Goal: Task Accomplishment & Management: Manage account settings

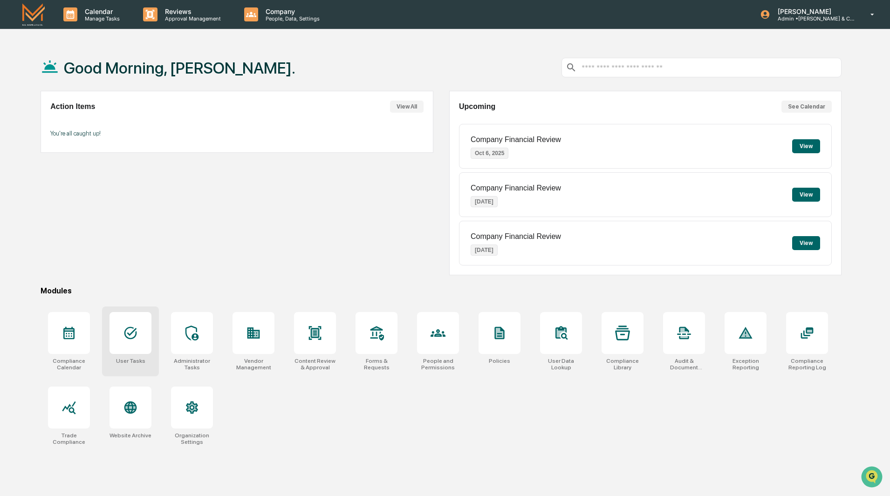
click at [130, 348] on div at bounding box center [130, 333] width 42 height 42
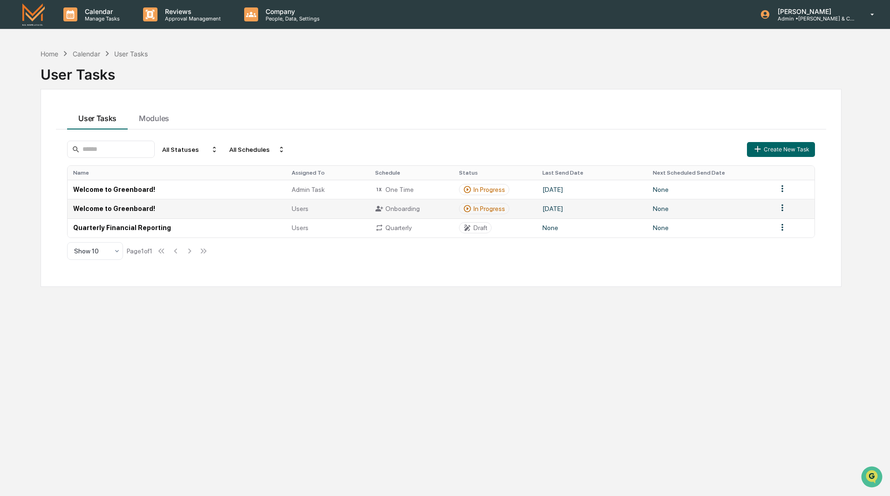
click at [126, 209] on td "Welcome to Greenboard!" at bounding box center [177, 208] width 218 height 19
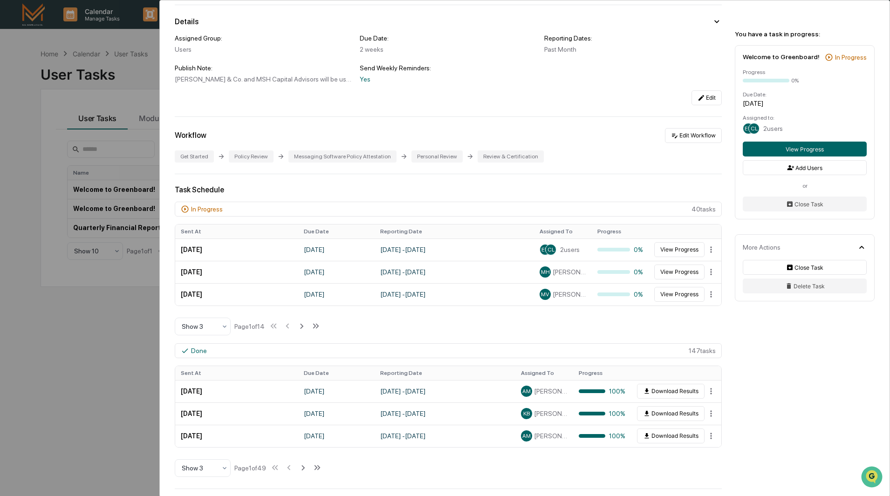
scroll to position [93, 0]
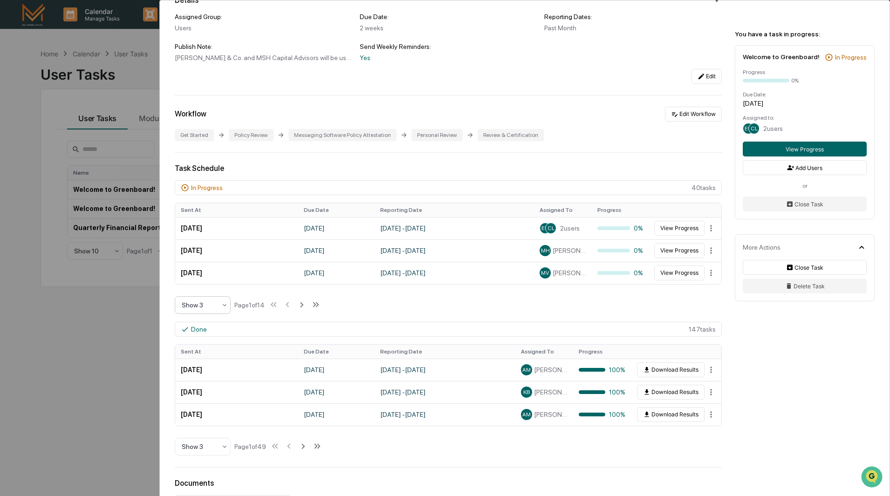
click at [224, 306] on icon at bounding box center [224, 304] width 7 height 7
click at [207, 366] on div "Show 10" at bounding box center [202, 364] width 55 height 19
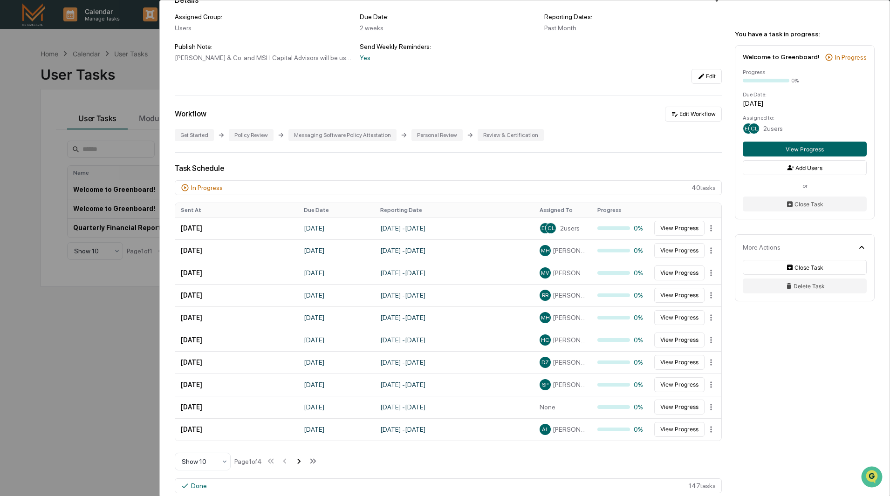
click at [303, 461] on icon at bounding box center [298, 461] width 10 height 10
click at [707, 383] on html "Calendar Manage Tasks Reviews Approval Management Company People, Data, Setting…" at bounding box center [445, 248] width 890 height 496
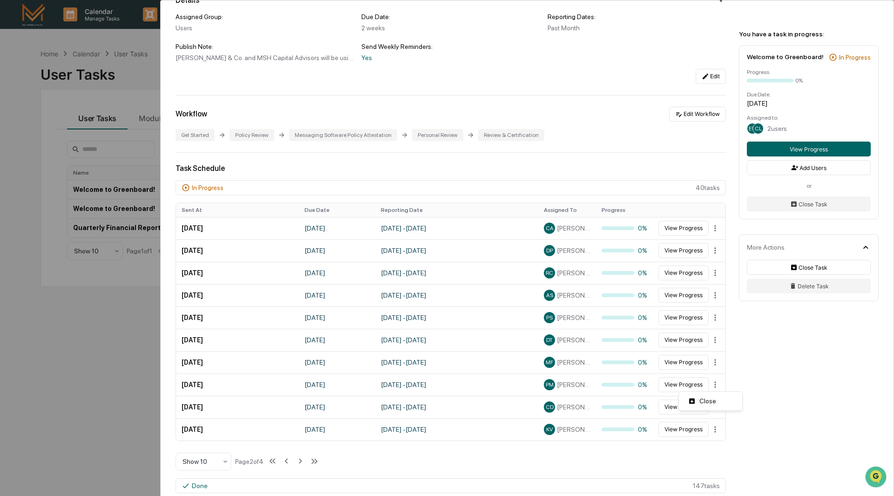
click at [459, 381] on html "Calendar Manage Tasks Reviews Approval Management Company People, Data, Setting…" at bounding box center [447, 248] width 894 height 496
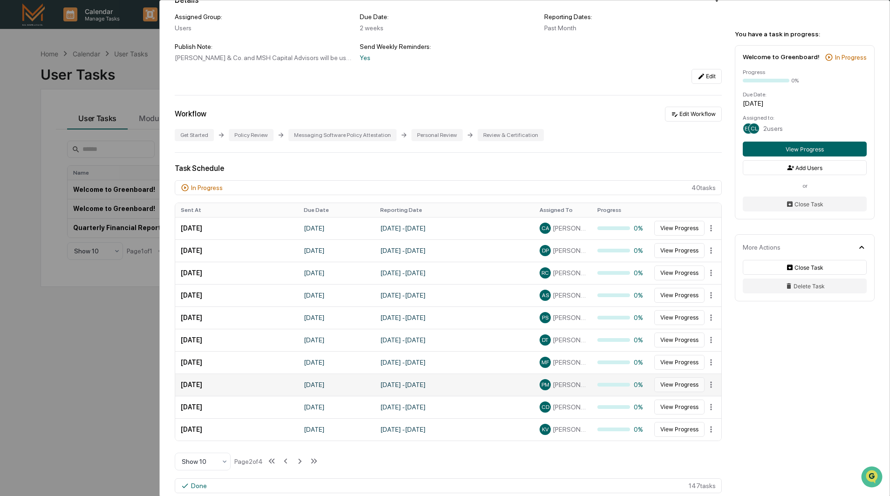
click at [673, 382] on button "View Progress" at bounding box center [679, 384] width 50 height 15
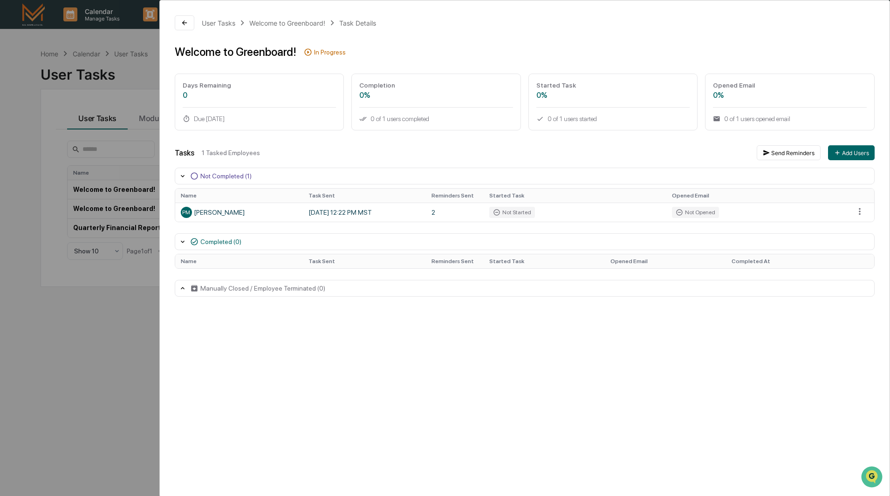
click at [183, 287] on icon at bounding box center [183, 288] width 4 height 2
click at [182, 240] on icon at bounding box center [182, 241] width 7 height 7
click at [279, 25] on div "Welcome to Greenboard!" at bounding box center [287, 23] width 76 height 8
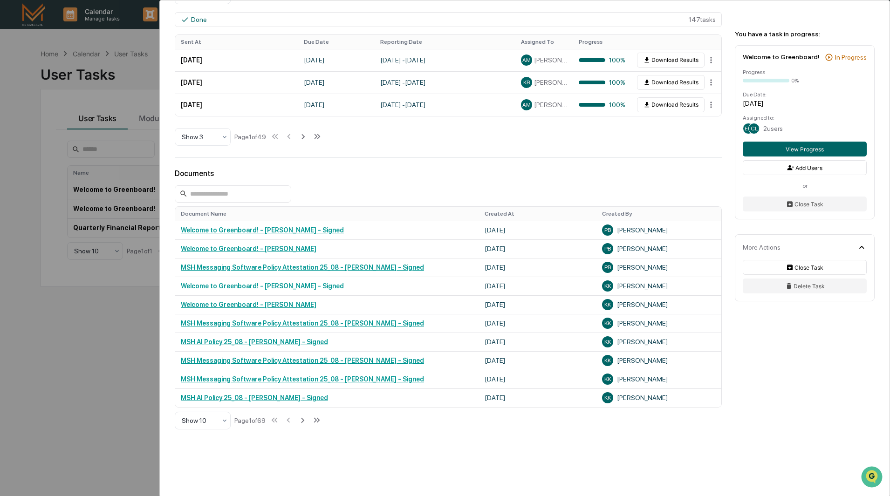
scroll to position [430, 0]
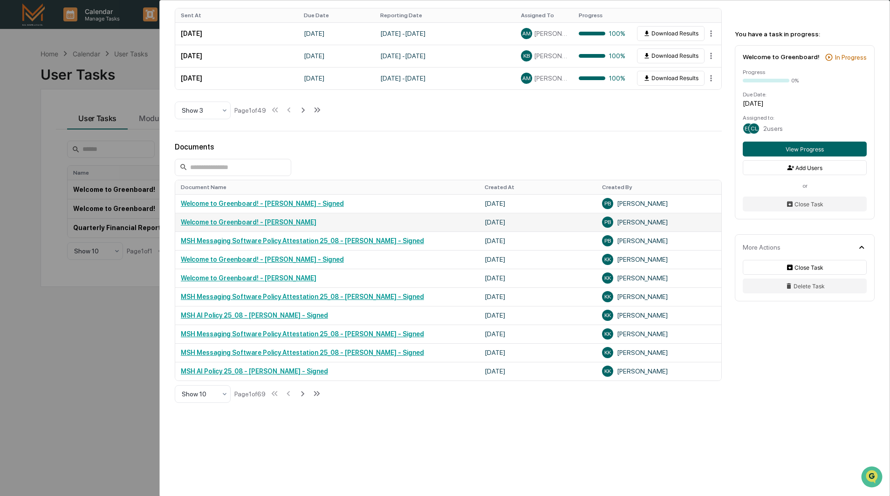
click at [286, 223] on link "Welcome to Greenboard! - [PERSON_NAME]" at bounding box center [249, 221] width 136 height 7
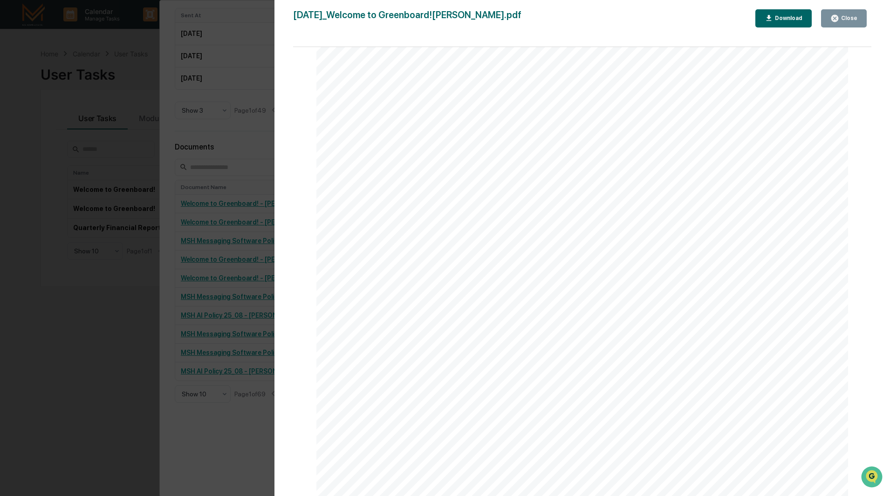
scroll to position [44, 0]
click at [847, 18] on div "Close" at bounding box center [848, 18] width 18 height 7
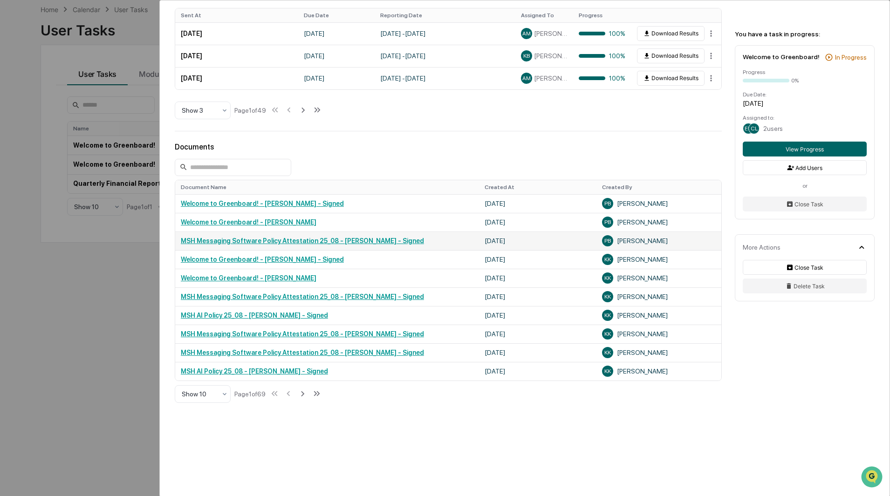
click at [309, 240] on link "MSH Messaging Software Policy Attestation 25_08 - [PERSON_NAME] - Signed" at bounding box center [302, 240] width 243 height 7
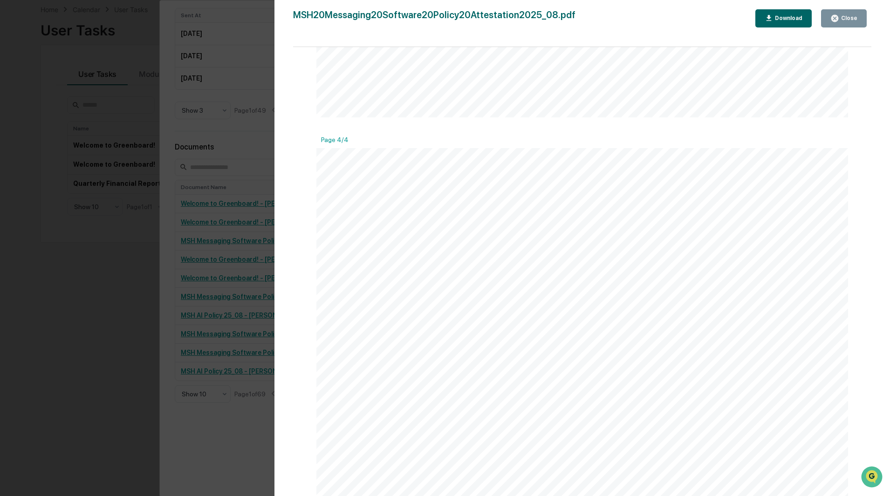
scroll to position [2143, 0]
click at [838, 21] on icon "button" at bounding box center [834, 18] width 7 height 7
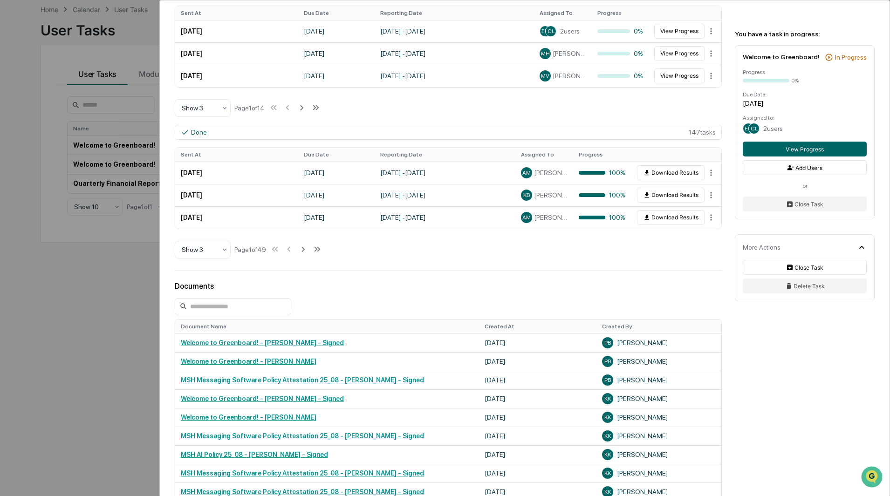
scroll to position [197, 0]
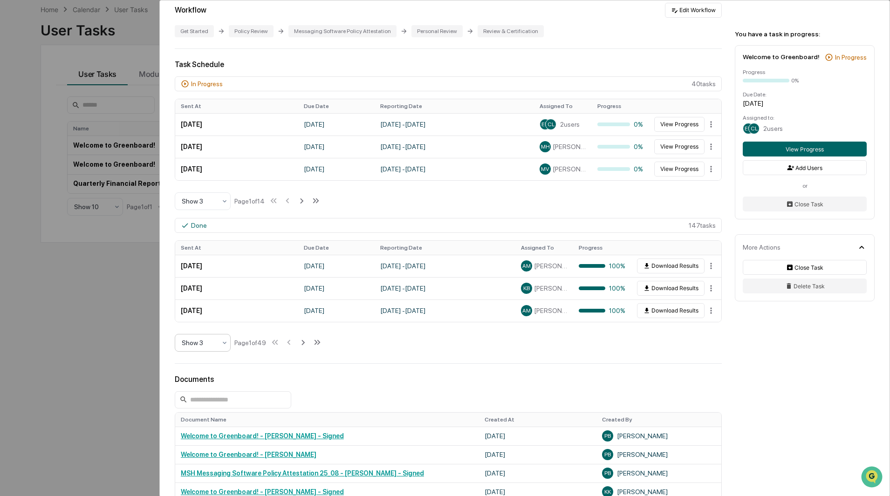
click at [218, 343] on div "Show 3" at bounding box center [199, 342] width 44 height 13
click at [211, 401] on div "Show 10" at bounding box center [202, 402] width 55 height 19
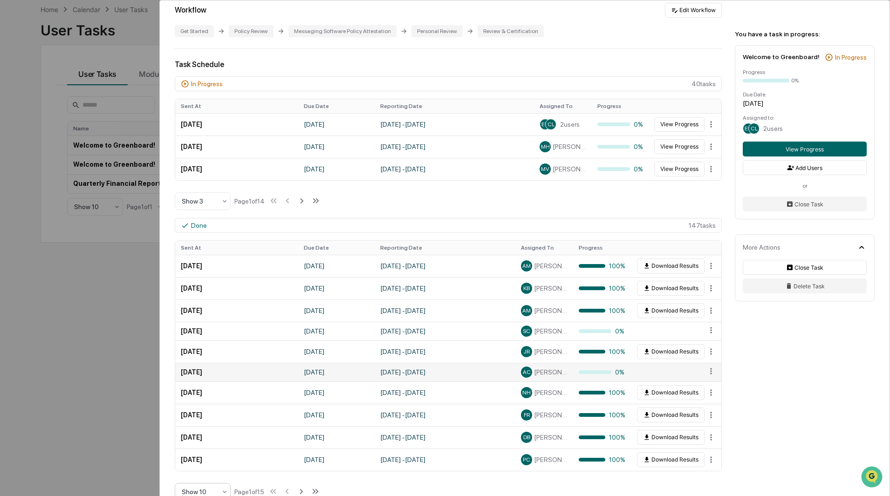
scroll to position [244, 0]
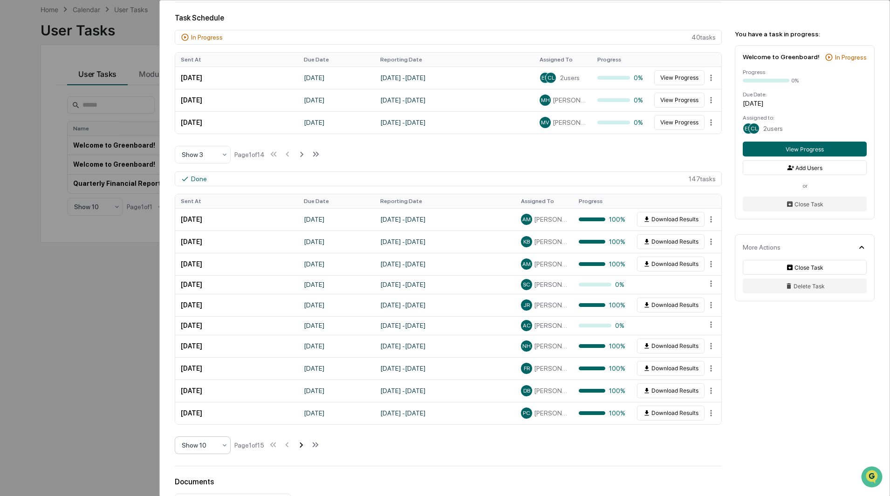
click at [303, 444] on icon at bounding box center [300, 444] width 3 height 5
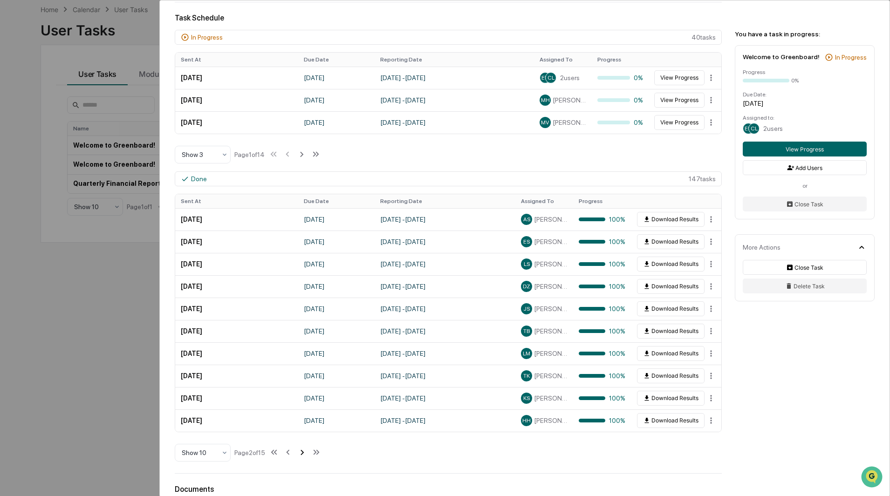
click at [305, 444] on button at bounding box center [302, 452] width 10 height 19
click at [305, 444] on button at bounding box center [303, 452] width 10 height 19
click at [305, 444] on button at bounding box center [302, 452] width 10 height 19
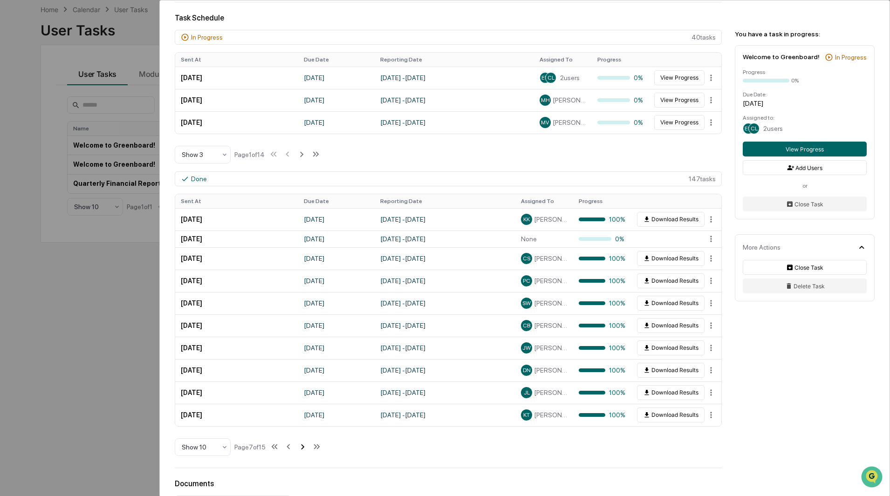
click at [305, 444] on icon at bounding box center [302, 447] width 10 height 10
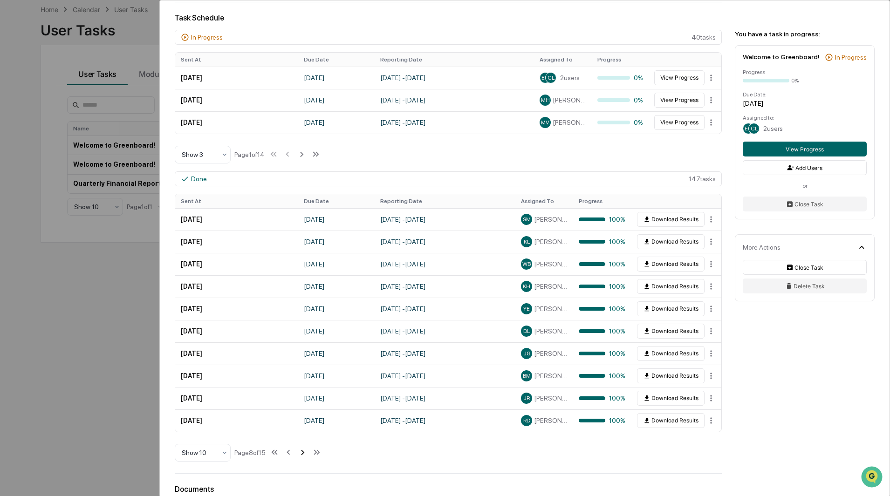
click at [305, 444] on button at bounding box center [302, 452] width 10 height 19
click at [305, 444] on button at bounding box center [305, 452] width 10 height 19
click at [305, 444] on button at bounding box center [304, 452] width 10 height 19
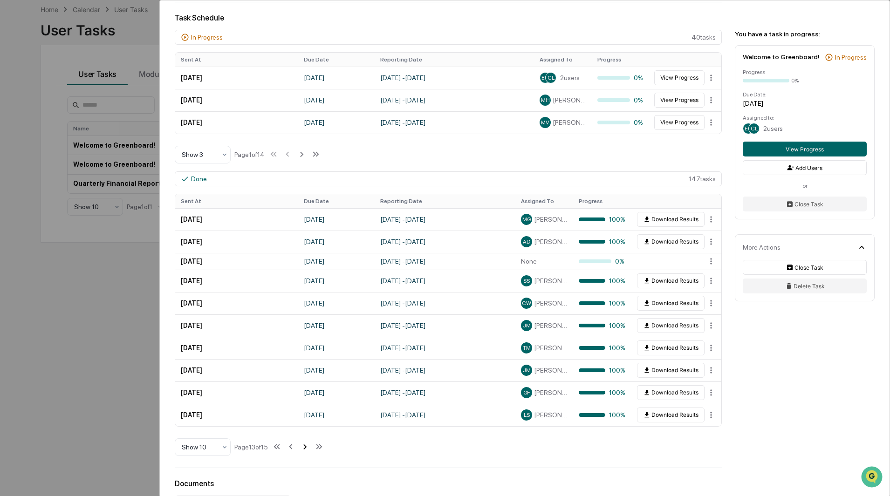
click at [306, 449] on icon at bounding box center [304, 446] width 3 height 5
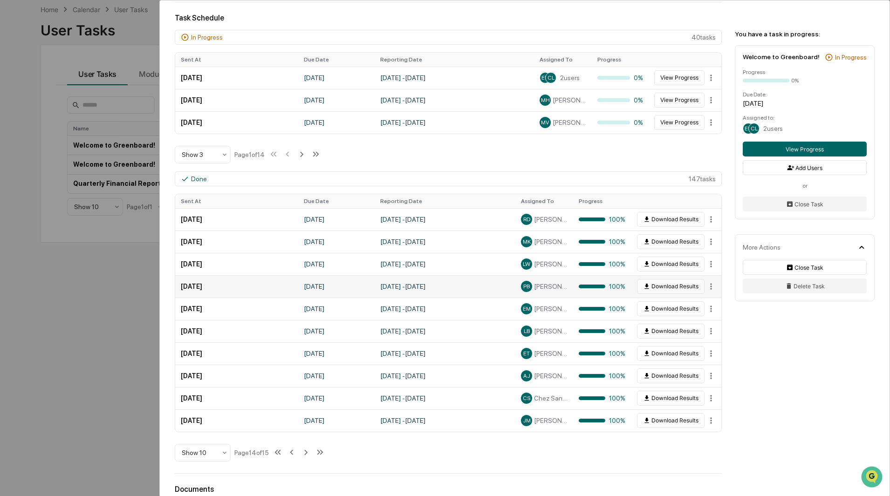
click at [673, 286] on button "Download Results" at bounding box center [671, 286] width 68 height 15
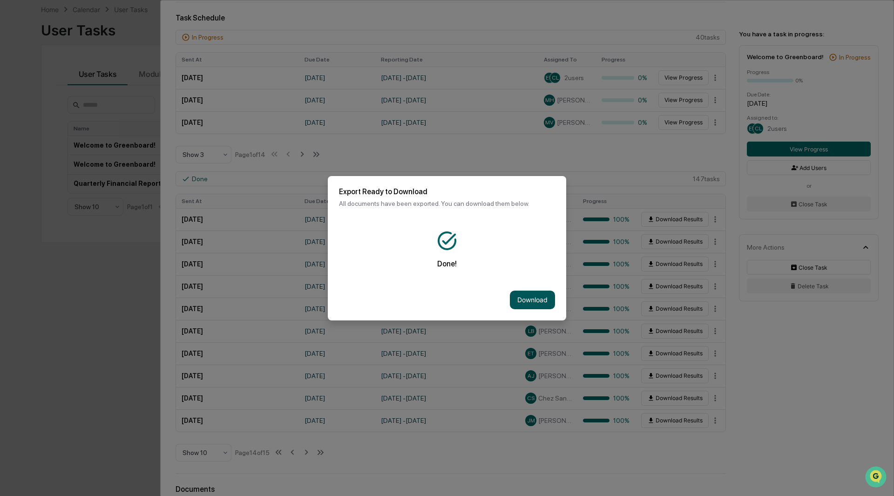
click at [530, 296] on button "Download" at bounding box center [532, 300] width 45 height 19
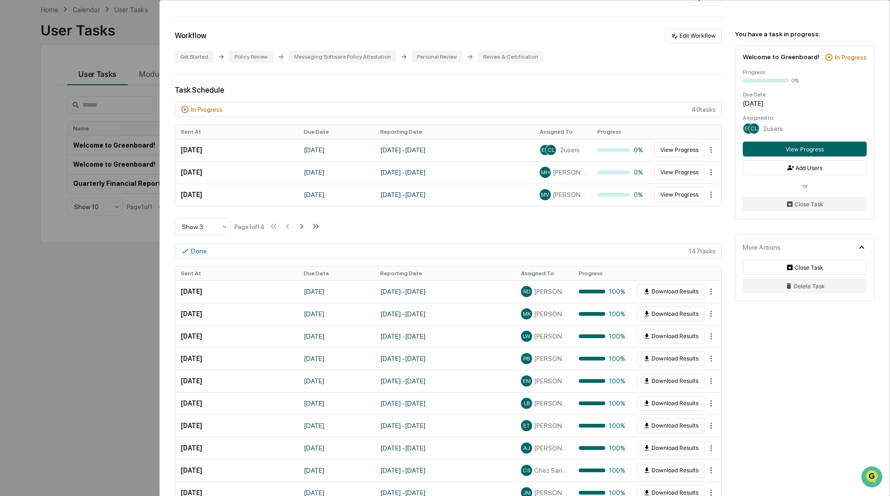
scroll to position [150, 0]
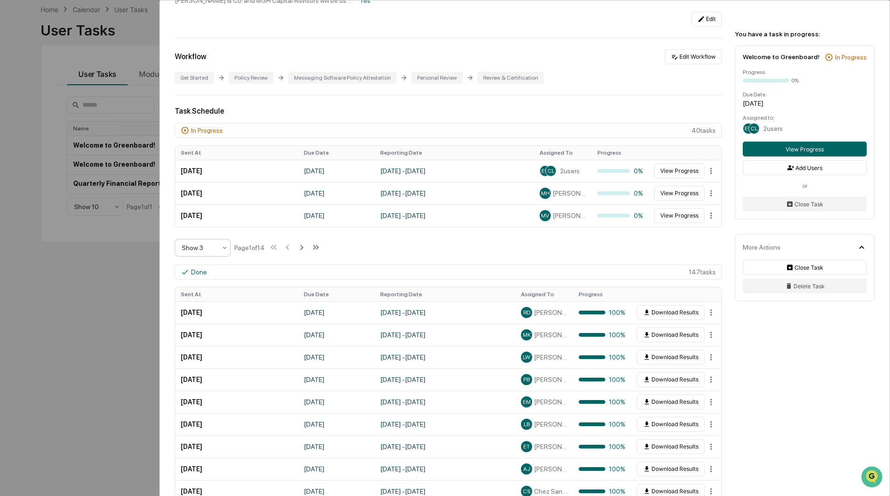
click at [223, 247] on icon at bounding box center [225, 247] width 4 height 2
click at [199, 308] on div "Show 10" at bounding box center [202, 307] width 55 height 19
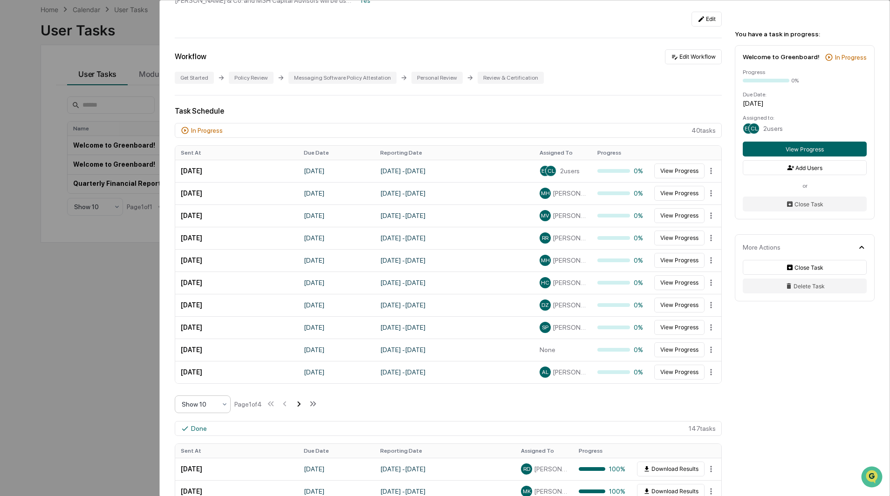
click at [300, 403] on icon at bounding box center [298, 404] width 10 height 10
click at [706, 328] on html "Calendar Manage Tasks Reviews Approval Management Company People, Data, Setting…" at bounding box center [445, 204] width 890 height 496
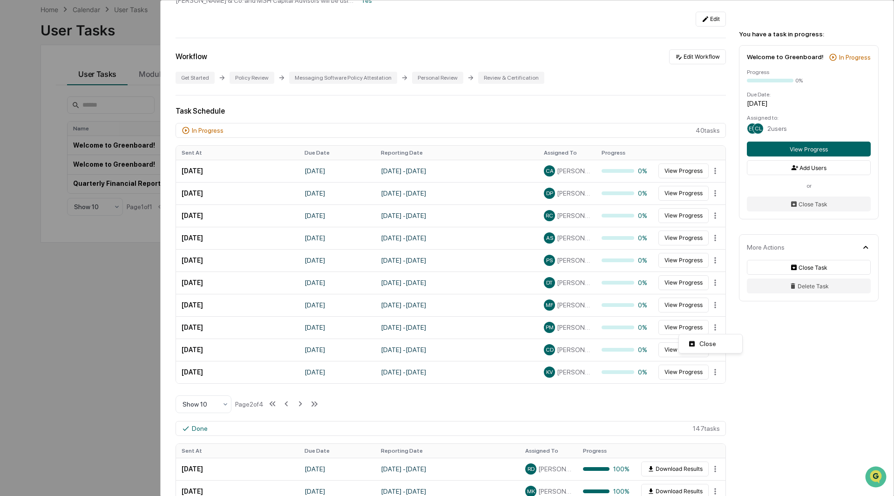
click at [684, 327] on html "Calendar Manage Tasks Reviews Approval Management Company People, Data, Setting…" at bounding box center [447, 204] width 894 height 496
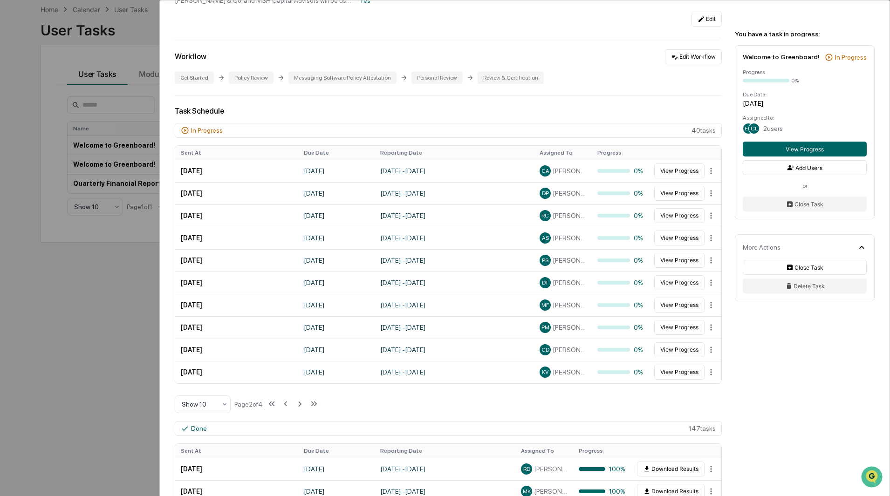
click at [684, 327] on button "View Progress" at bounding box center [679, 327] width 50 height 15
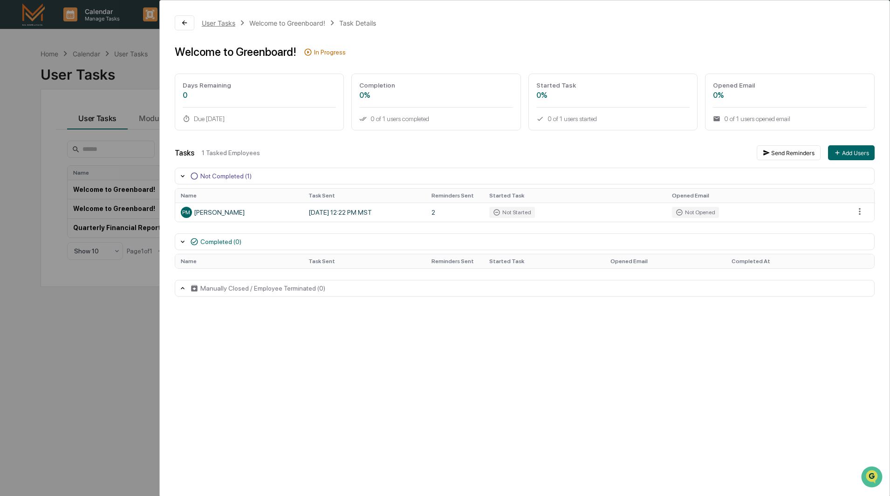
click at [228, 21] on div "User Tasks" at bounding box center [219, 23] width 34 height 8
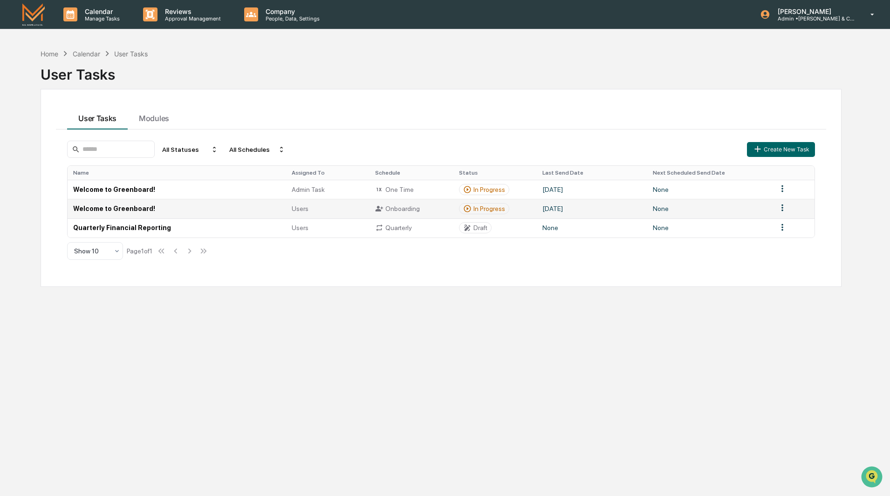
click at [123, 211] on td "Welcome to Greenboard!" at bounding box center [177, 208] width 218 height 19
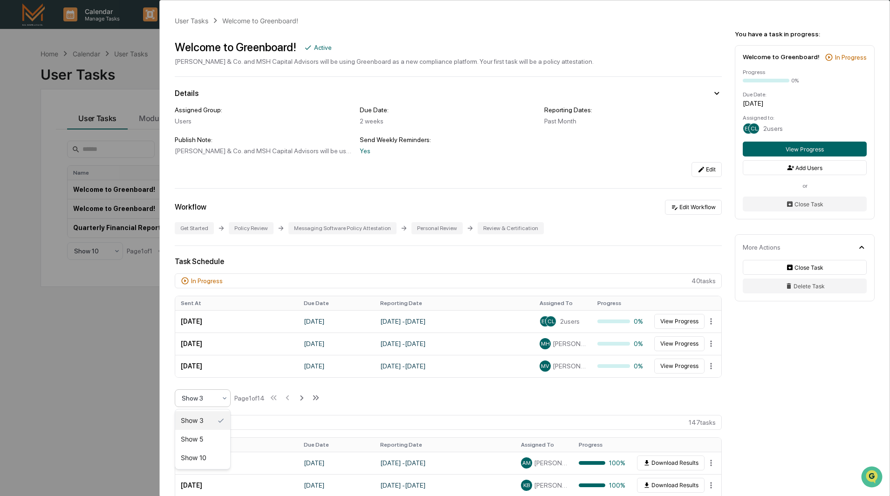
click at [212, 401] on div at bounding box center [199, 398] width 34 height 9
click at [212, 457] on div "Show 10" at bounding box center [202, 458] width 55 height 19
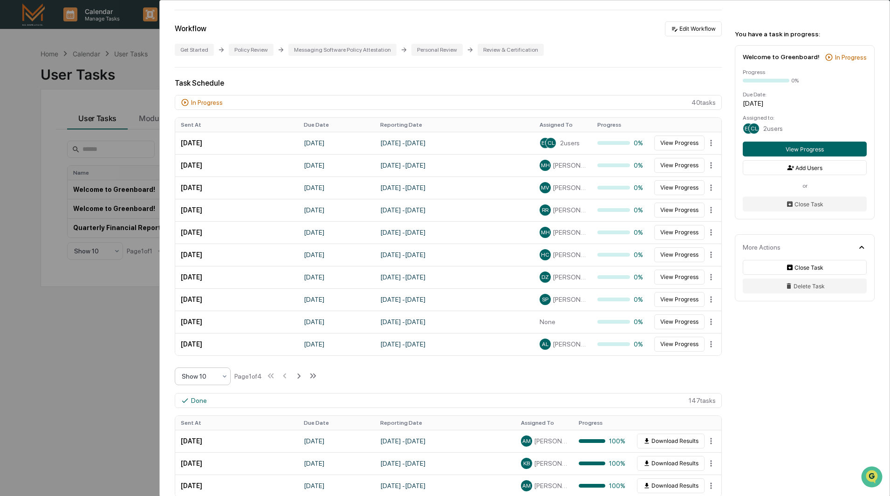
scroll to position [186, 0]
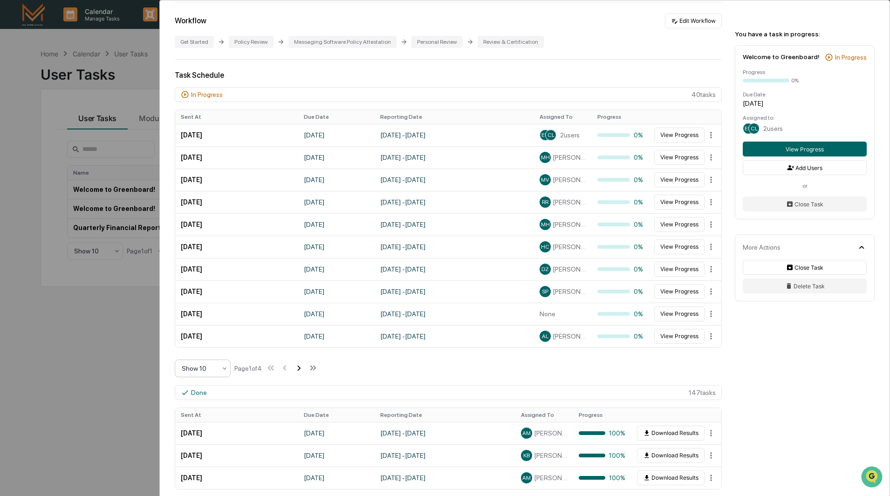
click at [302, 367] on icon at bounding box center [298, 368] width 10 height 10
click at [301, 367] on icon at bounding box center [299, 368] width 3 height 5
click at [14, 358] on div "User Tasks Welcome to Greenboard! Welcome to Greenboard! Active [PERSON_NAME] &…" at bounding box center [445, 248] width 890 height 496
